Goal: Information Seeking & Learning: Learn about a topic

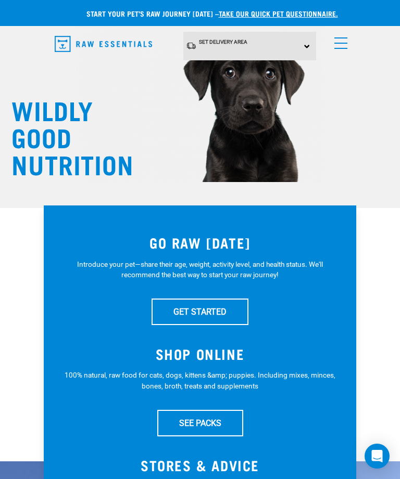
click at [334, 42] on link "menu" at bounding box center [338, 40] width 19 height 19
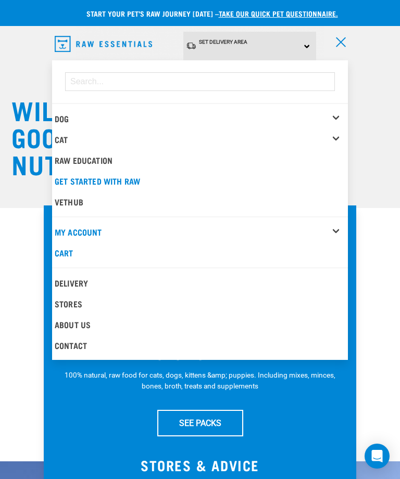
click at [71, 298] on link "Stores" at bounding box center [200, 303] width 296 height 21
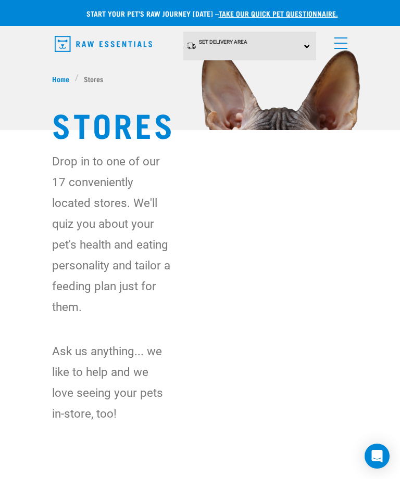
click at [342, 43] on span "menu" at bounding box center [340, 43] width 13 height 1
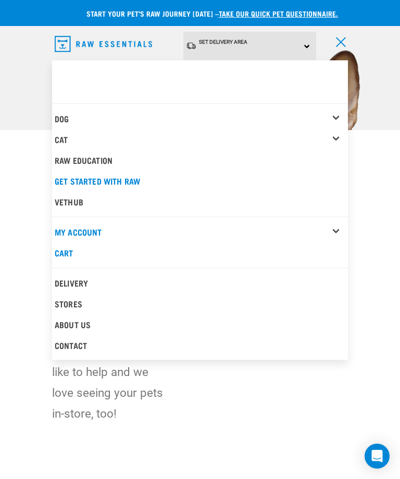
click at [335, 110] on div "Dog" at bounding box center [201, 118] width 293 height 21
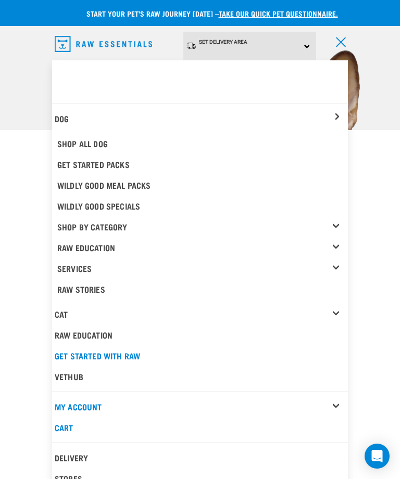
click at [99, 143] on link "Shop All Dog" at bounding box center [201, 143] width 293 height 21
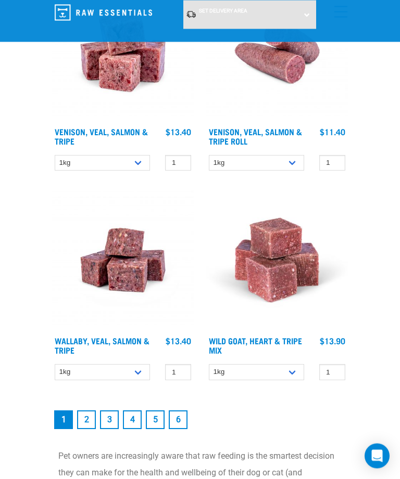
scroll to position [3236, 0]
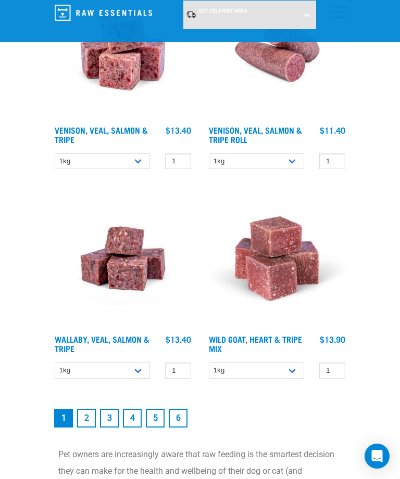
click at [88, 422] on link "2" at bounding box center [86, 418] width 19 height 19
click at [92, 409] on link "2" at bounding box center [86, 418] width 19 height 19
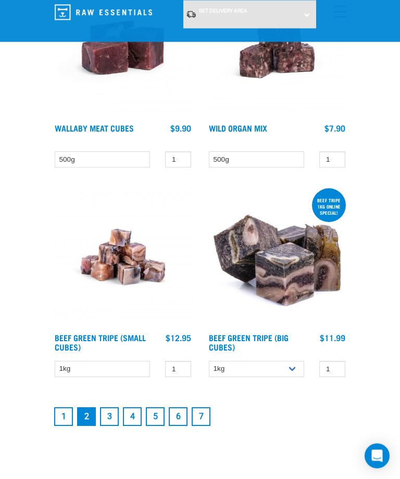
scroll to position [3142, 0]
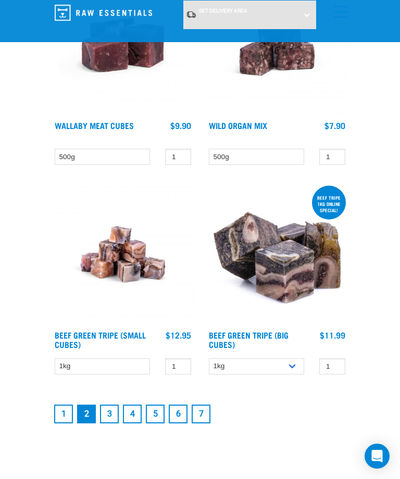
click at [112, 417] on link "3" at bounding box center [109, 414] width 19 height 19
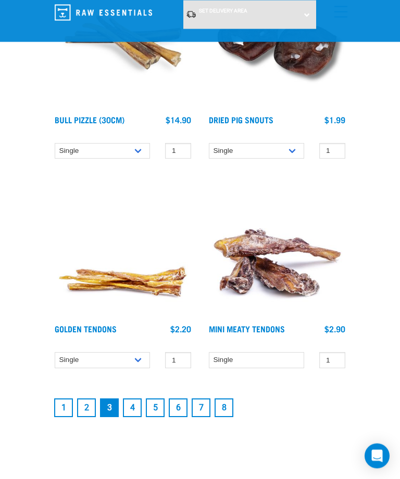
scroll to position [3153, 0]
click at [133, 408] on link "4" at bounding box center [132, 408] width 19 height 19
click at [131, 399] on link "4" at bounding box center [132, 408] width 19 height 19
click at [134, 399] on link "4" at bounding box center [132, 408] width 19 height 19
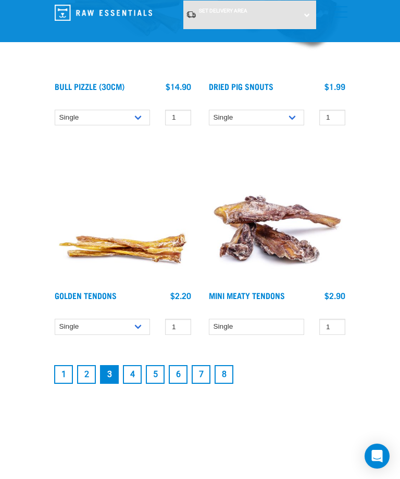
click at [136, 370] on link "4" at bounding box center [132, 374] width 19 height 19
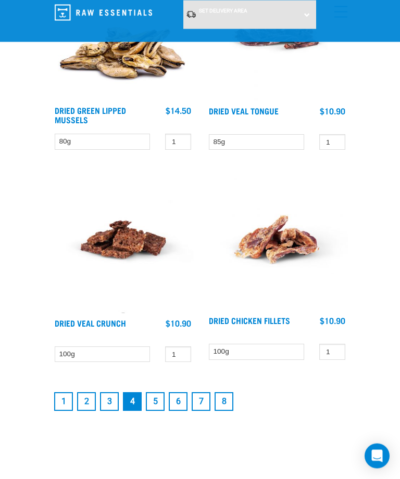
scroll to position [3162, 0]
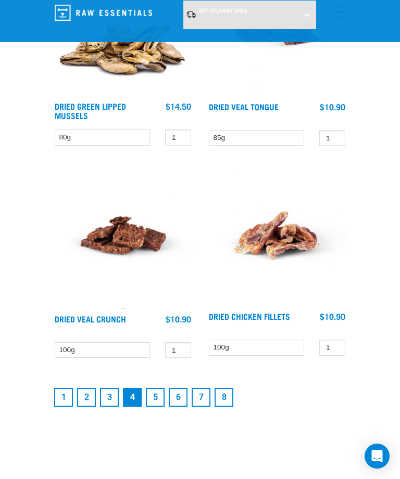
click at [162, 399] on link "5" at bounding box center [155, 397] width 19 height 19
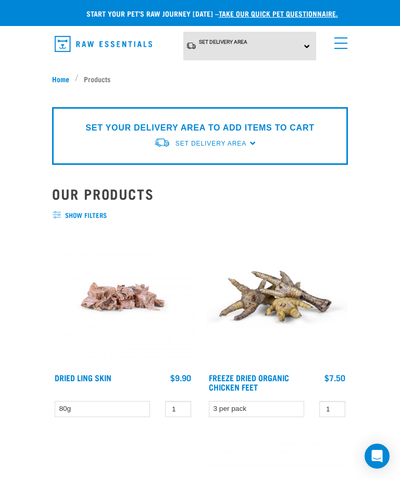
click at [341, 44] on link "menu" at bounding box center [338, 40] width 19 height 19
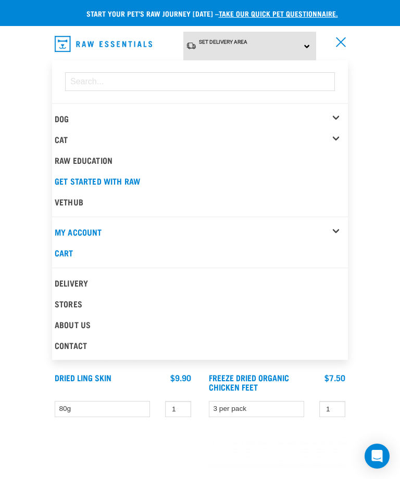
click at [99, 155] on link "Raw Education" at bounding box center [200, 160] width 296 height 21
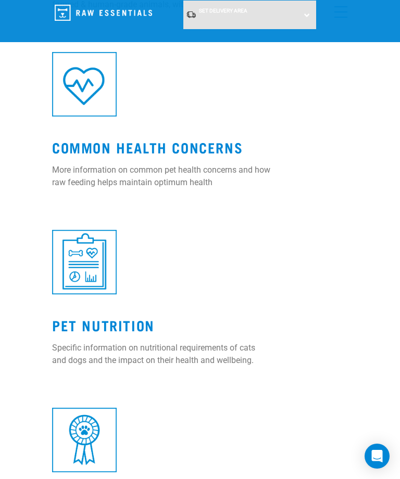
scroll to position [1144, 0]
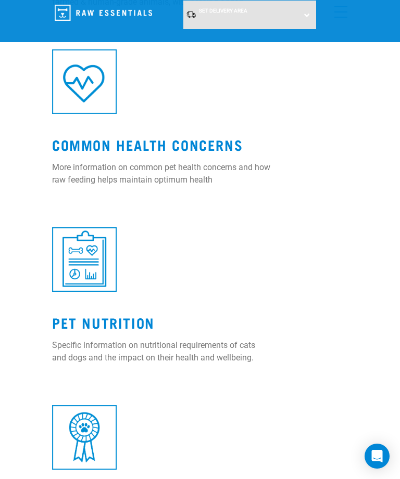
click at [132, 327] on div "Pet Nutrition Specific information on nutritional requirements of cats and dogs…" at bounding box center [161, 336] width 231 height 72
click at [102, 326] on link "Pet Nutrition" at bounding box center [103, 322] width 102 height 8
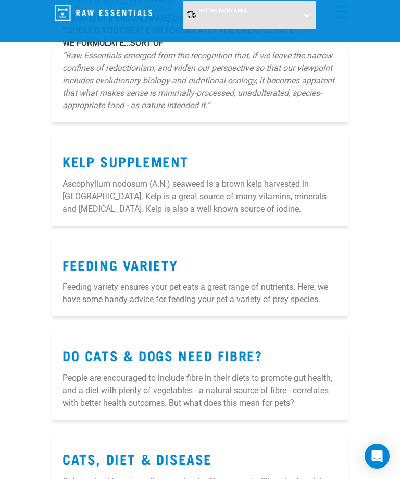
scroll to position [290, 0]
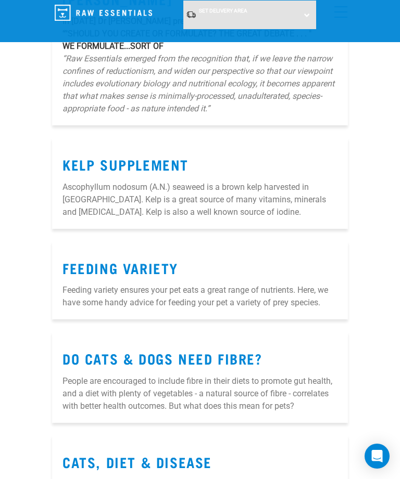
click at [164, 272] on link "Feeding Variety" at bounding box center [120, 268] width 116 height 8
